Goal: Obtain resource: Download file/media

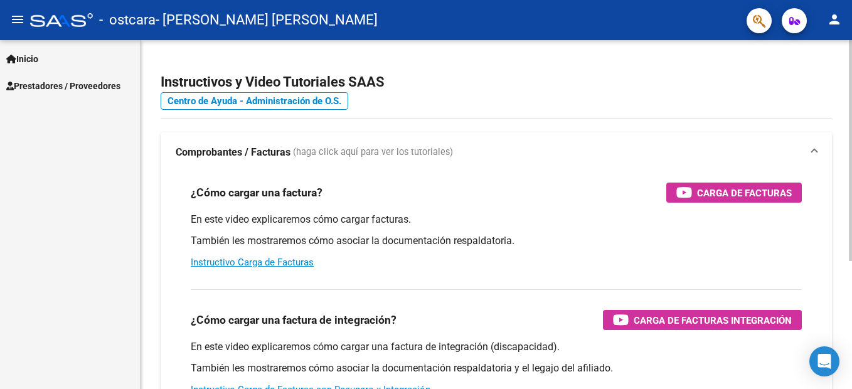
click at [548, 67] on app-root-component "Instructivos y Video Tutoriales SAAS Centro de Ayuda - Administración de O.S. C…" at bounding box center [496, 295] width 671 height 470
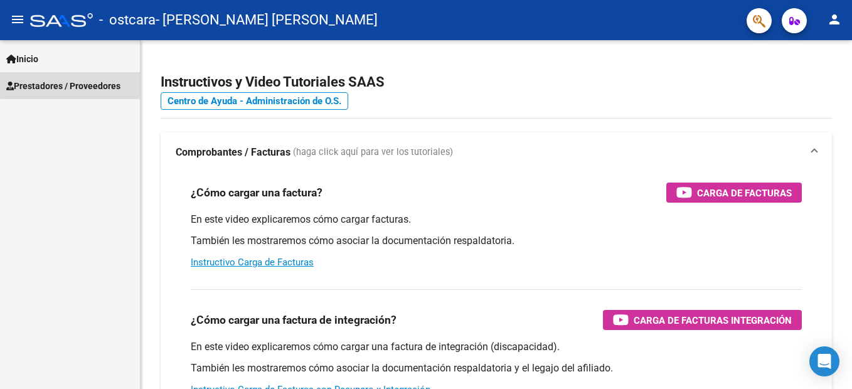
click at [107, 82] on span "Prestadores / Proveedores" at bounding box center [63, 86] width 114 height 14
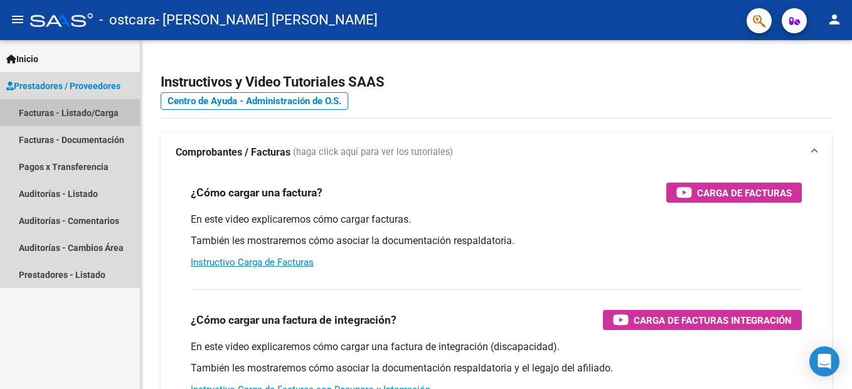
click at [89, 115] on link "Facturas - Listado/Carga" at bounding box center [70, 112] width 140 height 27
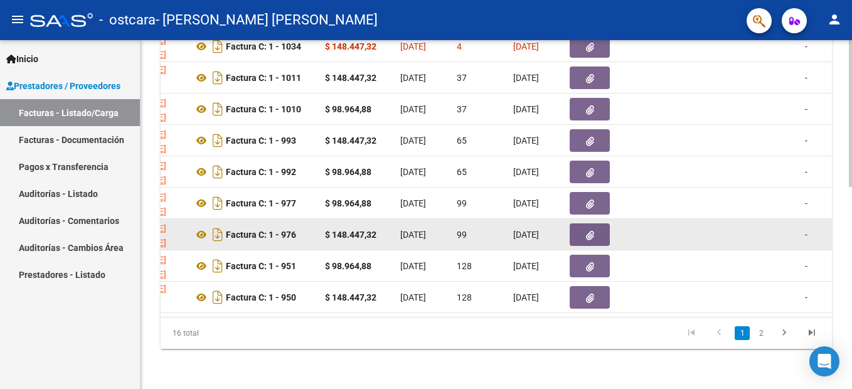
scroll to position [479, 0]
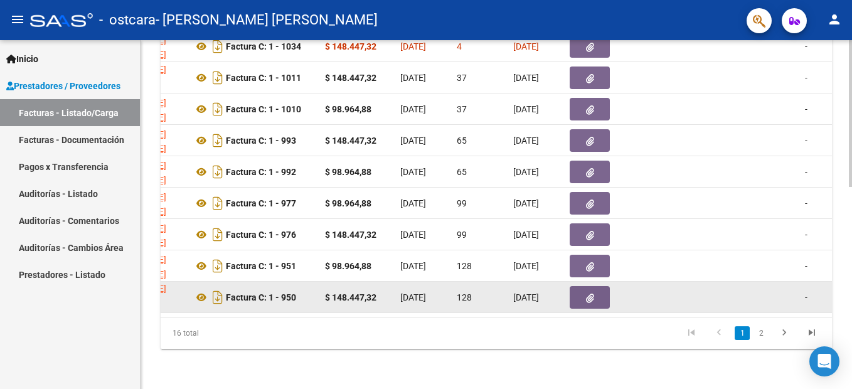
click at [594, 287] on button "button" at bounding box center [590, 297] width 40 height 23
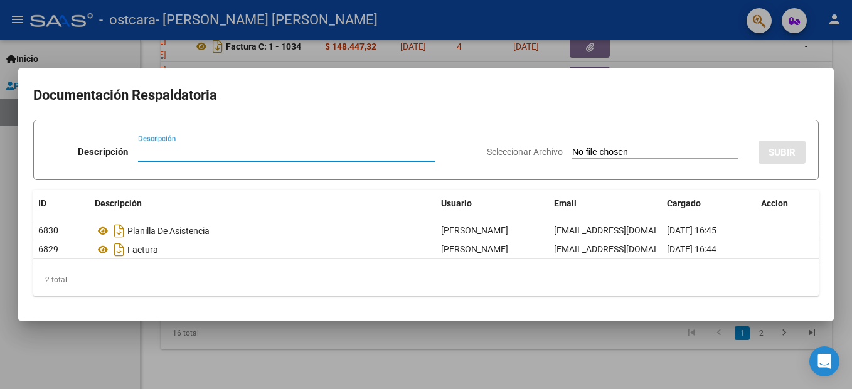
click at [284, 339] on div at bounding box center [426, 194] width 852 height 389
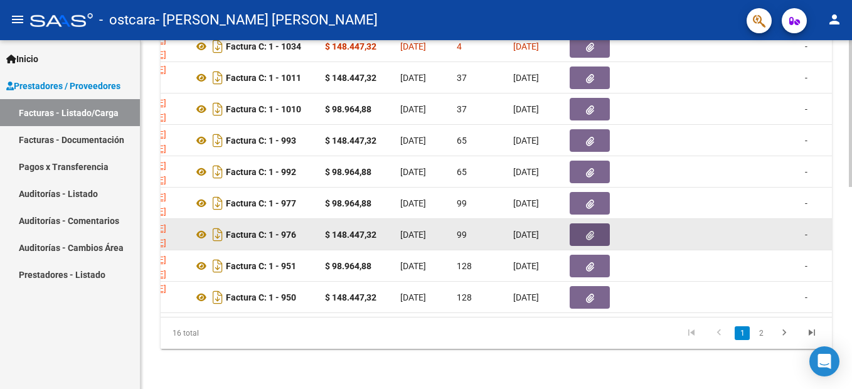
click at [597, 225] on button "button" at bounding box center [590, 234] width 40 height 23
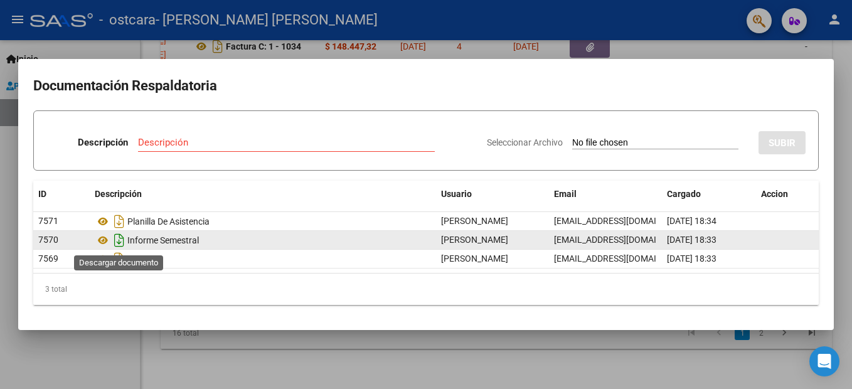
click at [115, 240] on icon "Descargar documento" at bounding box center [119, 240] width 16 height 20
